Goal: Task Accomplishment & Management: Use online tool/utility

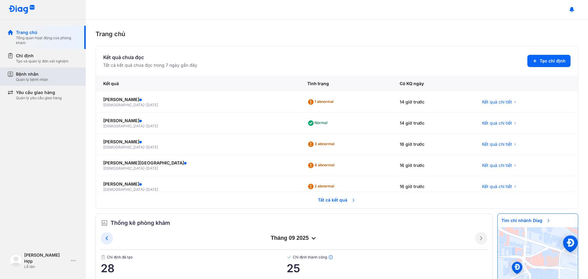
click at [35, 81] on div "Quản lý bệnh nhân" at bounding box center [32, 79] width 32 height 5
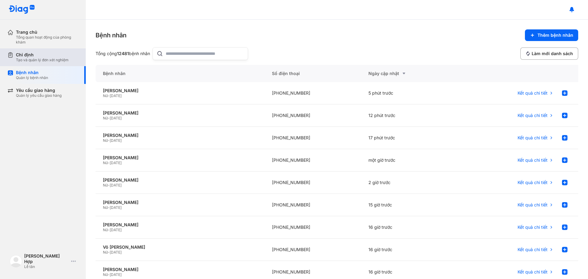
click at [41, 62] on div "Chỉ định Tạo và quản lý đơn xét nghiệm" at bounding box center [46, 57] width 78 height 18
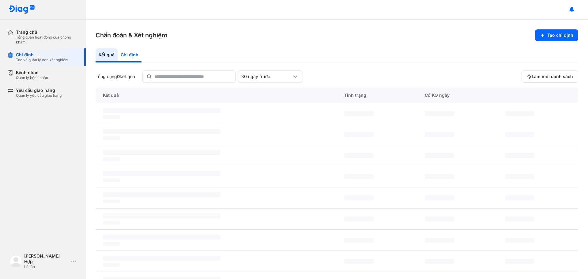
click at [130, 55] on div "Chỉ định" at bounding box center [130, 55] width 24 height 14
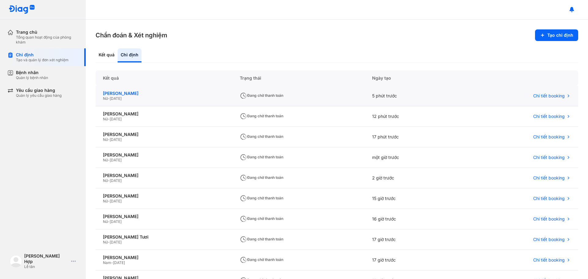
click at [145, 93] on div "[PERSON_NAME]" at bounding box center [164, 94] width 122 height 6
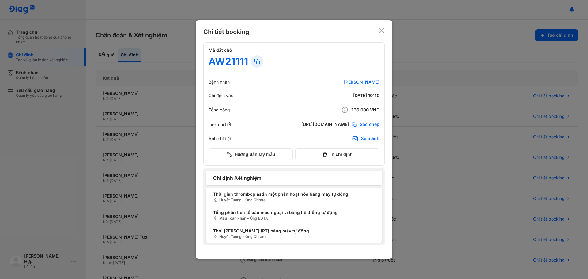
click at [380, 31] on icon at bounding box center [382, 31] width 6 height 6
